Goal: Find specific fact: Find contact information

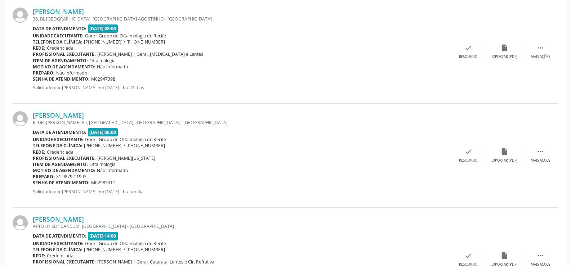
scroll to position [180, 0]
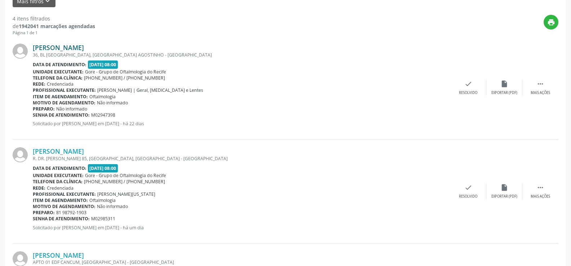
click at [47, 49] on link "[PERSON_NAME]" at bounding box center [58, 48] width 51 height 8
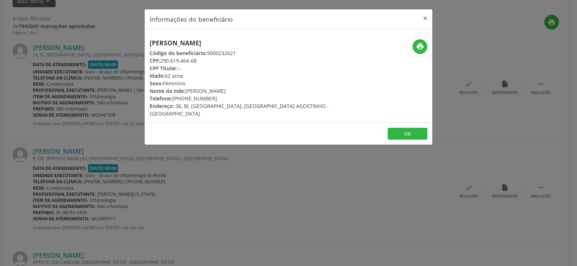
drag, startPoint x: 149, startPoint y: 45, endPoint x: 221, endPoint y: 43, distance: 72.5
click at [221, 43] on div "[PERSON_NAME] Código do beneficiário: 9000232621 CPF: 290.619.464-68 CPF Titula…" at bounding box center [241, 78] width 192 height 78
copy h5 "[PERSON_NAME]"
drag, startPoint x: 186, startPoint y: 99, endPoint x: 211, endPoint y: 99, distance: 24.9
click at [211, 99] on div "Telefone: [PHONE_NUMBER]" at bounding box center [241, 99] width 182 height 8
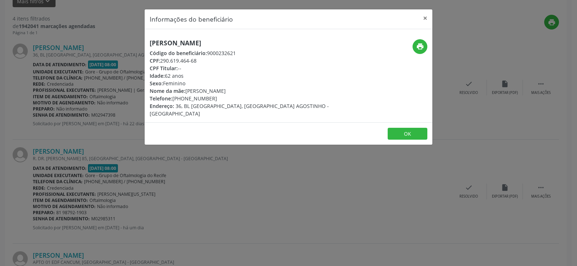
copy div "8791-9812"
drag, startPoint x: 161, startPoint y: 61, endPoint x: 202, endPoint y: 61, distance: 40.4
click at [202, 61] on div "CPF: 290.619.464-68" at bounding box center [241, 61] width 182 height 8
copy div "290.619.464-68"
drag, startPoint x: 150, startPoint y: 75, endPoint x: 188, endPoint y: 77, distance: 37.9
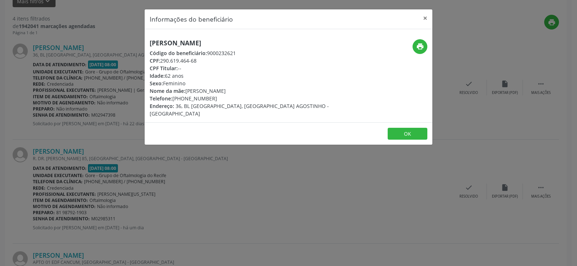
click at [188, 77] on div "Idade: 62 anos" at bounding box center [241, 76] width 182 height 8
copy div "Idade: 62 anos"
drag, startPoint x: 147, startPoint y: 45, endPoint x: 219, endPoint y: 45, distance: 71.7
click at [219, 45] on div "[PERSON_NAME] Código do beneficiário: 9000232621 CPF: 290.619.464-68 CPF Titula…" at bounding box center [241, 78] width 192 height 78
copy h5 "[PERSON_NAME]"
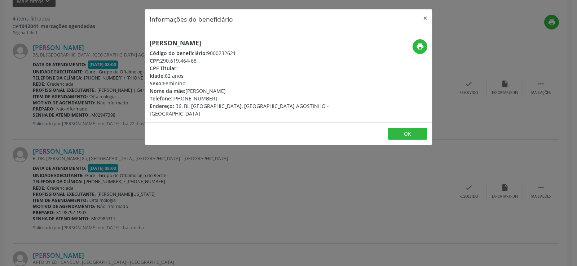
drag, startPoint x: 185, startPoint y: 100, endPoint x: 217, endPoint y: 101, distance: 32.1
click at [217, 101] on div "Telefone: [PHONE_NUMBER]" at bounding box center [241, 99] width 182 height 8
copy div "8791-9812"
drag, startPoint x: 166, startPoint y: 77, endPoint x: 185, endPoint y: 76, distance: 19.5
click at [185, 76] on div "Idade: 62 anos" at bounding box center [241, 76] width 182 height 8
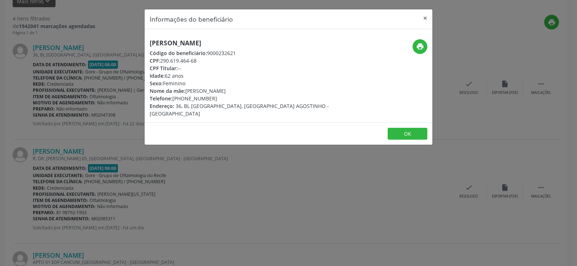
copy div "62 anos"
click at [424, 18] on button "×" at bounding box center [425, 18] width 14 height 18
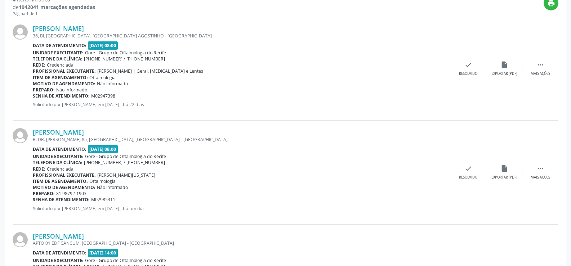
scroll to position [252, 0]
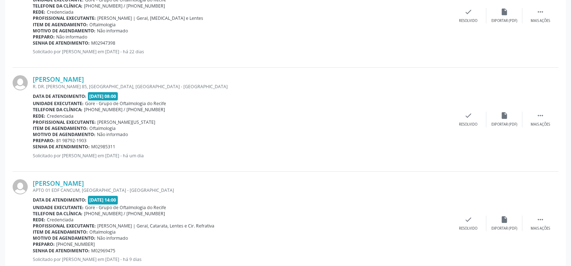
click at [231, 113] on div "Rede: Credenciada" at bounding box center [242, 116] width 418 height 6
drag, startPoint x: 32, startPoint y: 81, endPoint x: 103, endPoint y: 80, distance: 71.0
click at [103, 80] on div "[PERSON_NAME] R. DR. [PERSON_NAME] 85, [GEOGRAPHIC_DATA], [GEOGRAPHIC_DATA] - […" at bounding box center [286, 120] width 546 height 104
copy div "[PERSON_NAME]"
click at [84, 80] on link "[PERSON_NAME]" at bounding box center [58, 79] width 51 height 8
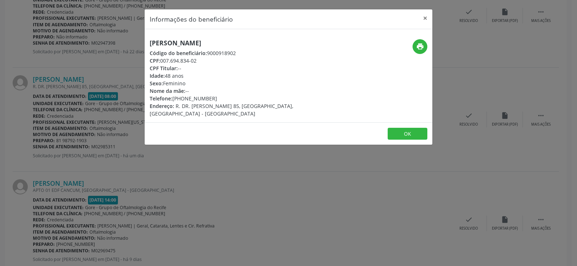
drag, startPoint x: 186, startPoint y: 102, endPoint x: 212, endPoint y: 99, distance: 26.1
click at [212, 99] on div "Telefone: [PHONE_NUMBER]" at bounding box center [241, 99] width 182 height 8
copy div "8792-1903"
drag, startPoint x: 165, startPoint y: 75, endPoint x: 185, endPoint y: 75, distance: 20.2
click at [185, 75] on div "Idade: 48 anos" at bounding box center [241, 76] width 182 height 8
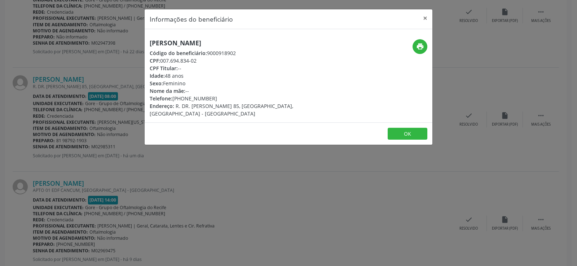
copy div "48 anos"
drag, startPoint x: 161, startPoint y: 60, endPoint x: 202, endPoint y: 60, distance: 41.1
click at [202, 60] on div "CPF: 007.694.834-02" at bounding box center [241, 61] width 182 height 8
click at [425, 15] on button "×" at bounding box center [425, 18] width 14 height 18
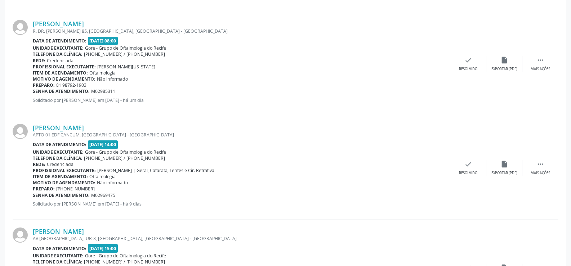
scroll to position [324, 0]
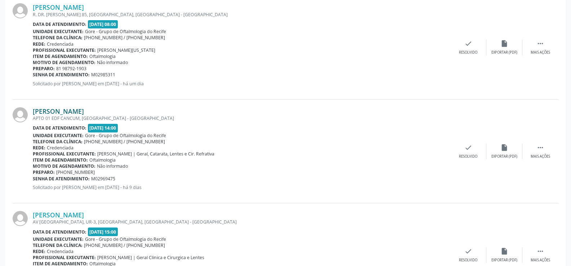
click at [35, 112] on link "[PERSON_NAME]" at bounding box center [58, 111] width 51 height 8
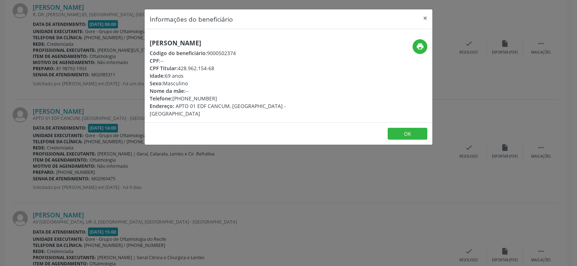
drag, startPoint x: 150, startPoint y: 45, endPoint x: 278, endPoint y: 45, distance: 128.3
click at [278, 45] on div "[PERSON_NAME] Código do beneficiário: 9000502374 CPF: -- CPF Titular: 428.962.1…" at bounding box center [241, 78] width 192 height 78
click at [425, 19] on button "×" at bounding box center [425, 18] width 14 height 18
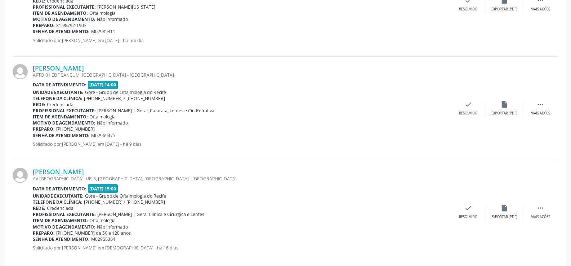
scroll to position [378, 0]
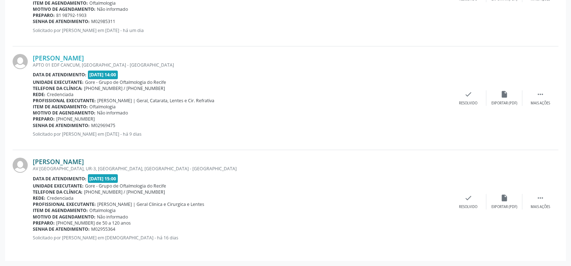
click at [62, 163] on link "[PERSON_NAME]" at bounding box center [58, 162] width 51 height 8
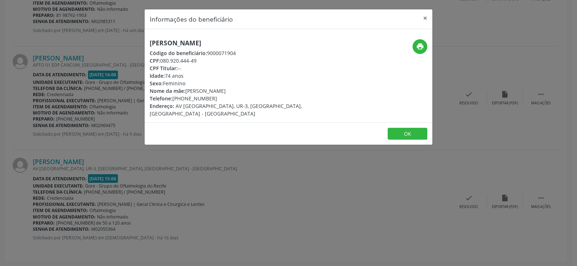
drag, startPoint x: 150, startPoint y: 45, endPoint x: 227, endPoint y: 42, distance: 76.5
click at [227, 42] on h5 "[PERSON_NAME]" at bounding box center [241, 43] width 182 height 8
click at [425, 17] on button "×" at bounding box center [425, 18] width 14 height 18
